Goal: Task Accomplishment & Management: Use online tool/utility

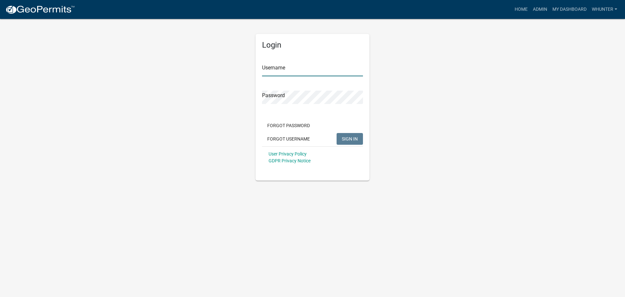
type input "whunter"
click at [347, 138] on span "SIGN IN" at bounding box center [350, 138] width 16 height 5
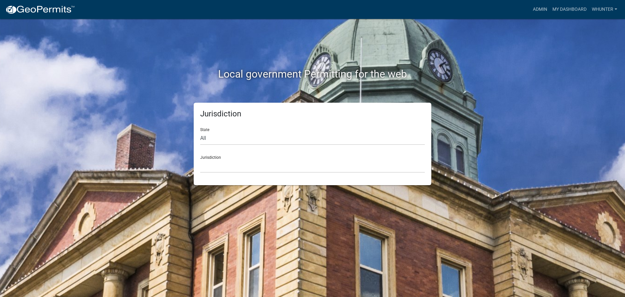
drag, startPoint x: 271, startPoint y: 131, endPoint x: 270, endPoint y: 136, distance: 6.0
click at [270, 131] on div "State All [US_STATE] [US_STATE] [US_STATE] [US_STATE] [US_STATE] [US_STATE] [US…" at bounding box center [312, 133] width 225 height 22
click at [261, 140] on select "All [US_STATE] [US_STATE] [US_STATE] [US_STATE] [US_STATE] [US_STATE] [US_STATE…" at bounding box center [312, 138] width 225 height 13
select select "[US_STATE]"
click at [200, 132] on select "All [US_STATE] [US_STATE] [US_STATE] [US_STATE] [US_STATE] [US_STATE] [US_STATE…" at bounding box center [312, 138] width 225 height 13
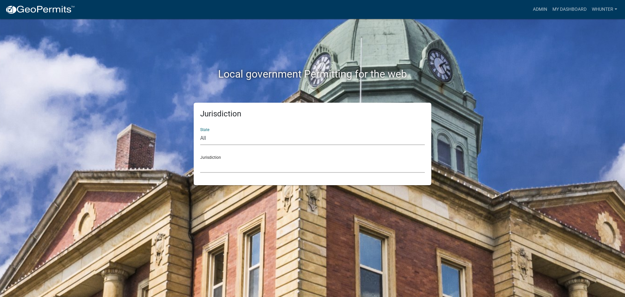
click at [253, 171] on select "[GEOGRAPHIC_DATA], [US_STATE][PERSON_NAME][GEOGRAPHIC_DATA], [US_STATE][PERSON_…" at bounding box center [312, 165] width 225 height 13
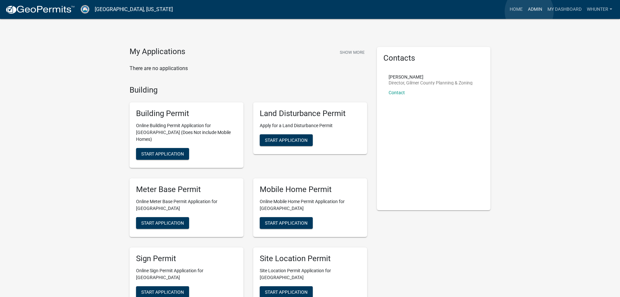
click at [529, 11] on link "Admin" at bounding box center [535, 9] width 20 height 12
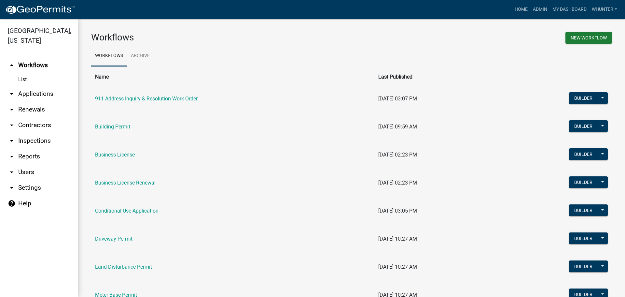
click at [40, 96] on link "arrow_drop_down Applications" at bounding box center [39, 94] width 78 height 16
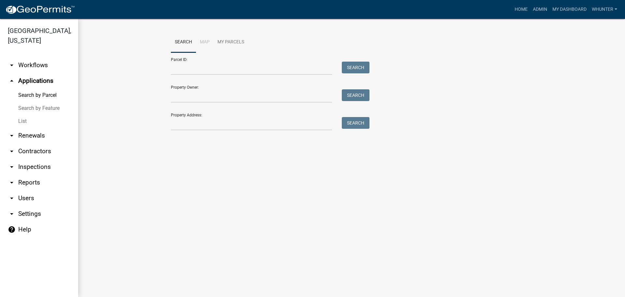
drag, startPoint x: 40, startPoint y: 112, endPoint x: 41, endPoint y: 116, distance: 4.0
click at [40, 113] on link "Search by Feature" at bounding box center [39, 108] width 78 height 13
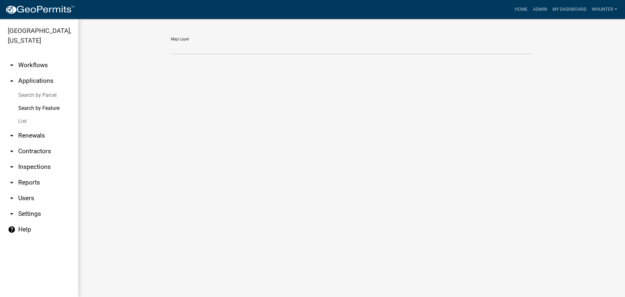
click at [41, 118] on link "List" at bounding box center [39, 121] width 78 height 13
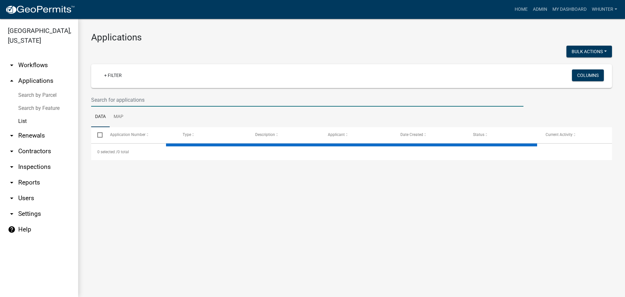
click at [126, 95] on input "text" at bounding box center [307, 99] width 432 height 13
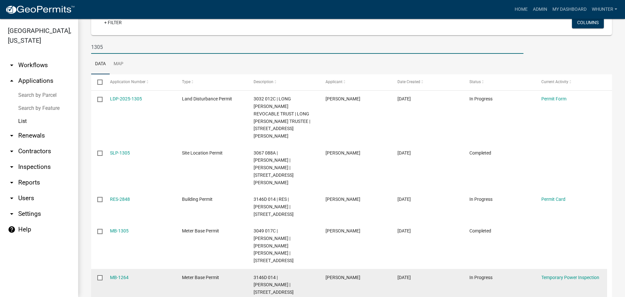
scroll to position [107, 0]
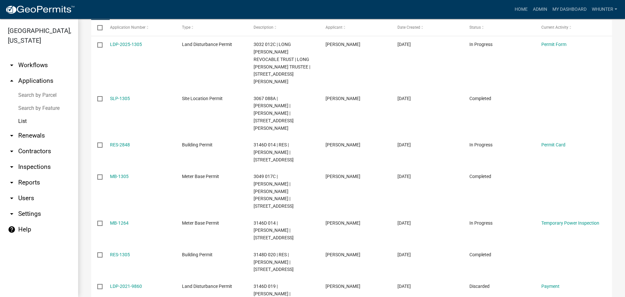
type input "1305"
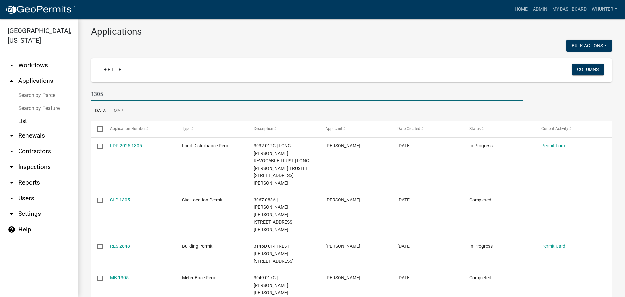
scroll to position [0, 0]
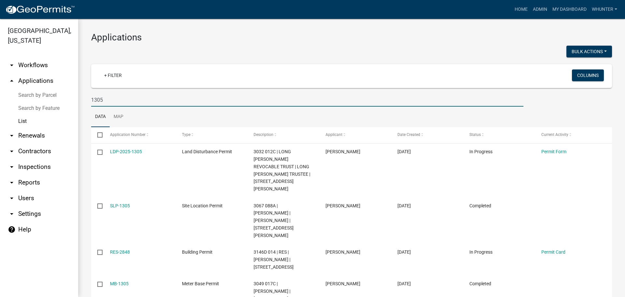
drag, startPoint x: 143, startPoint y: 102, endPoint x: 46, endPoint y: 101, distance: 97.4
click at [48, 101] on div "[GEOGRAPHIC_DATA], [US_STATE] arrow_drop_down Workflows List arrow_drop_up Appl…" at bounding box center [312, 158] width 625 height 278
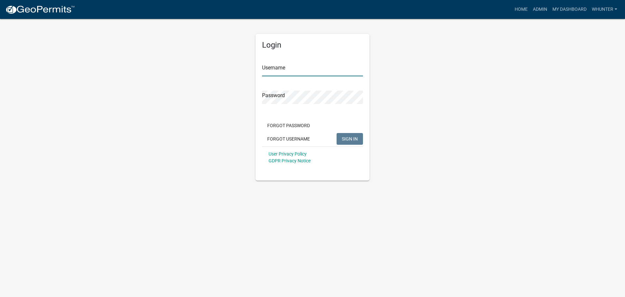
type input "whunter"
click at [356, 135] on button "SIGN IN" at bounding box center [350, 139] width 26 height 12
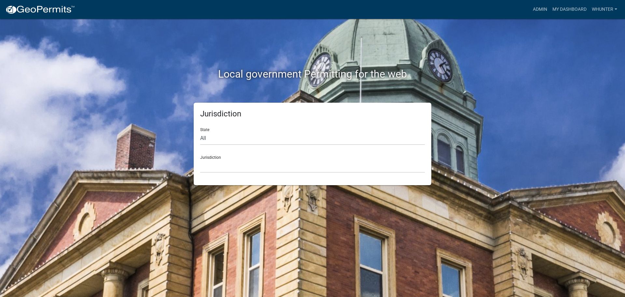
click at [343, 156] on div "Jurisdiction Custer County, Colorado Cook County, Georgia Crawford County, Geor…" at bounding box center [312, 161] width 225 height 22
click at [342, 141] on select "All [US_STATE] [US_STATE] [US_STATE] [US_STATE] [US_STATE] [US_STATE] [US_STATE…" at bounding box center [312, 138] width 225 height 13
select select "[US_STATE]"
click at [200, 132] on select "All [US_STATE] [US_STATE] [US_STATE] [US_STATE] [US_STATE] [US_STATE] [US_STATE…" at bounding box center [312, 138] width 225 height 13
click at [327, 170] on select "[GEOGRAPHIC_DATA], [US_STATE][PERSON_NAME][GEOGRAPHIC_DATA], [US_STATE][PERSON_…" at bounding box center [312, 165] width 225 height 13
